Goal: Information Seeking & Learning: Learn about a topic

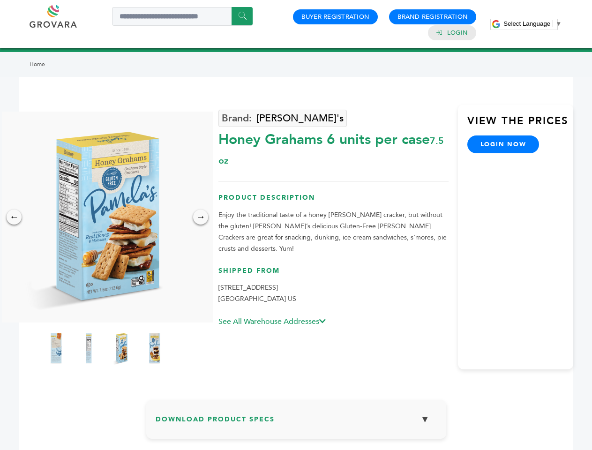
click at [533, 23] on span "Select Language" at bounding box center [527, 23] width 47 height 7
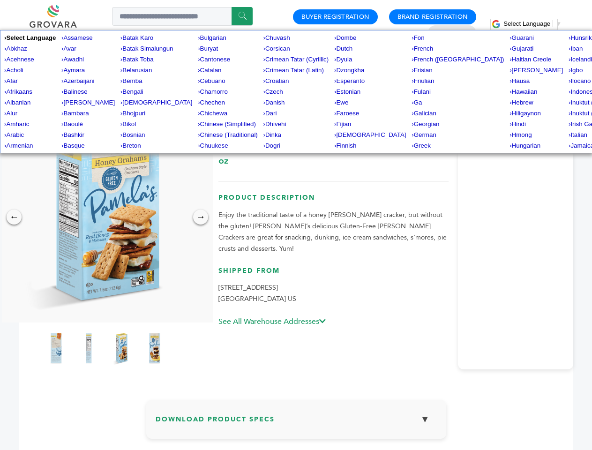
click at [105, 217] on img at bounding box center [105, 217] width 211 height 211
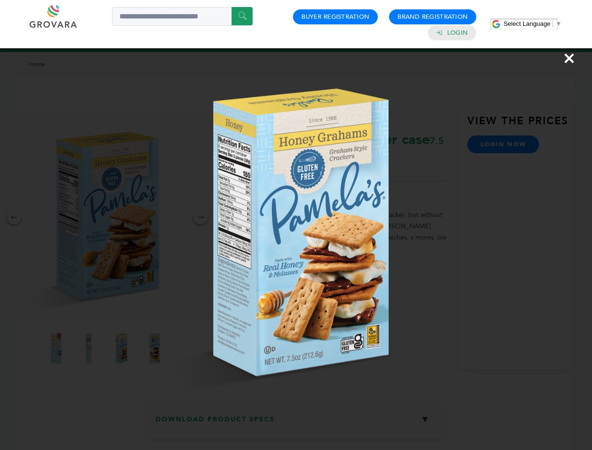
click at [14, 217] on div "×" at bounding box center [296, 225] width 592 height 450
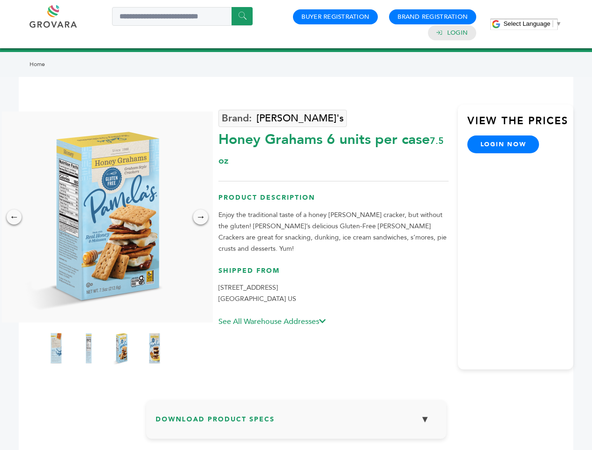
click at [201, 217] on div "→" at bounding box center [200, 217] width 15 height 15
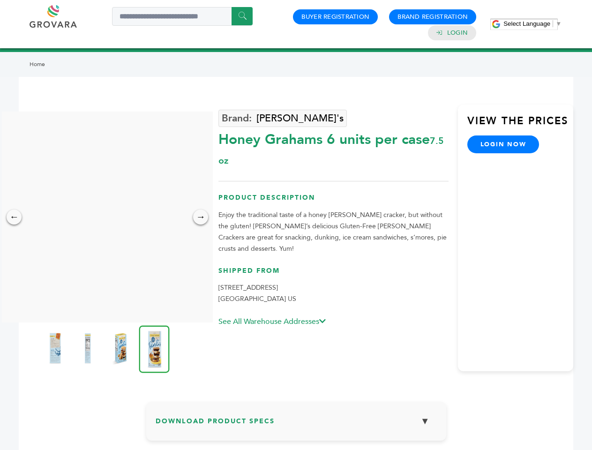
click at [56, 348] on img at bounding box center [54, 349] width 23 height 38
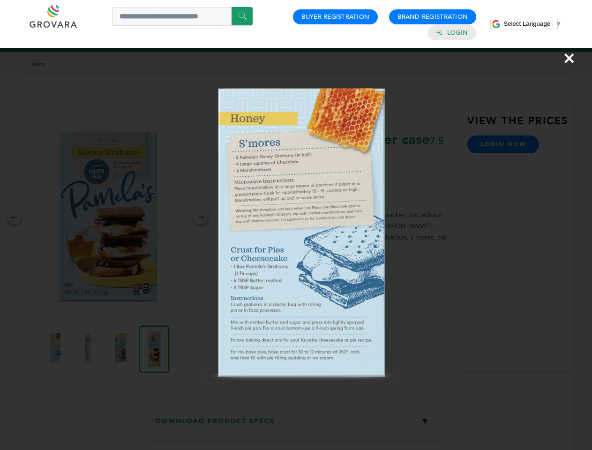
click at [89, 348] on div "×" at bounding box center [296, 225] width 592 height 450
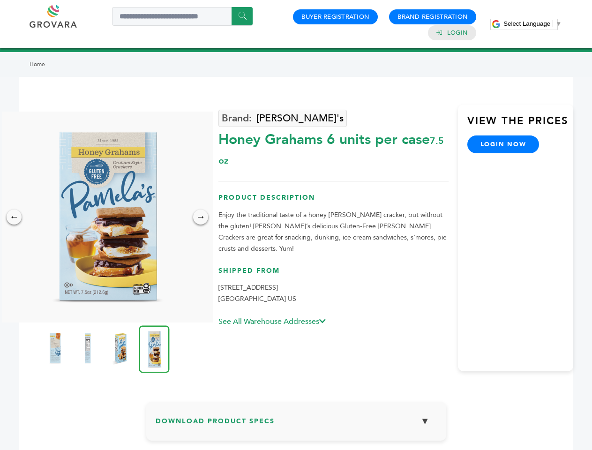
click at [121, 348] on img at bounding box center [120, 349] width 23 height 38
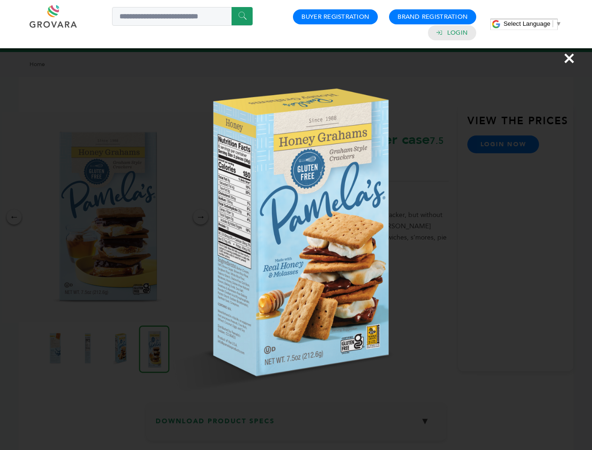
click at [0, 0] on img at bounding box center [0, 0] width 0 height 0
click at [296, 423] on div "×" at bounding box center [296, 225] width 592 height 450
